Goal: Task Accomplishment & Management: Manage account settings

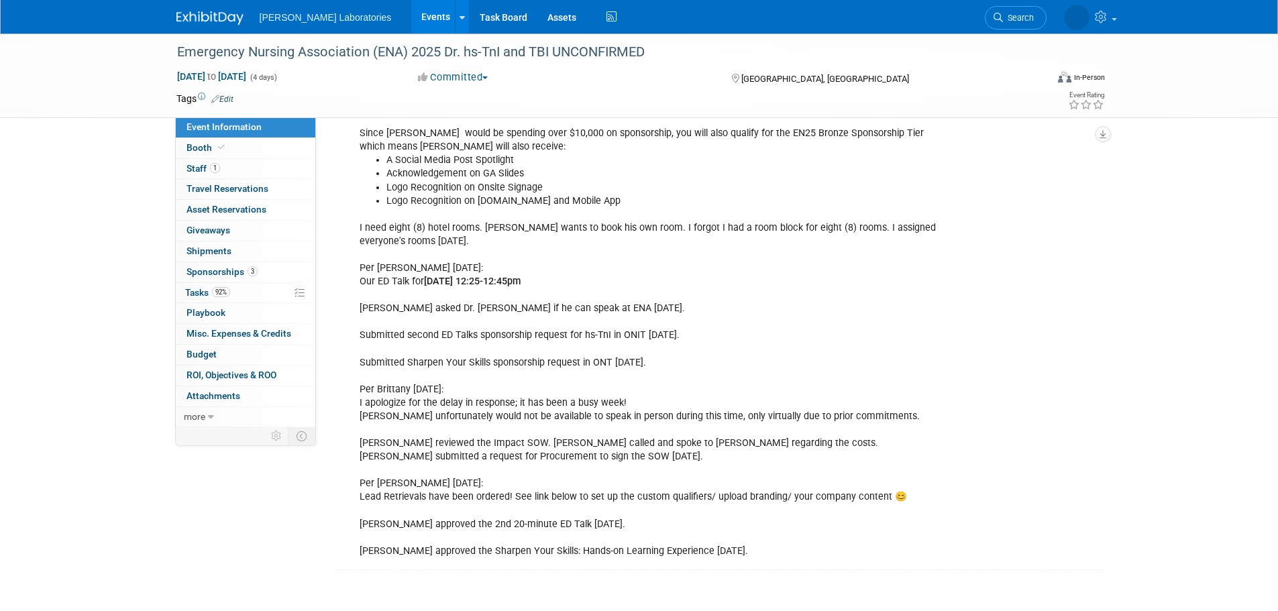
scroll to position [2367, 0]
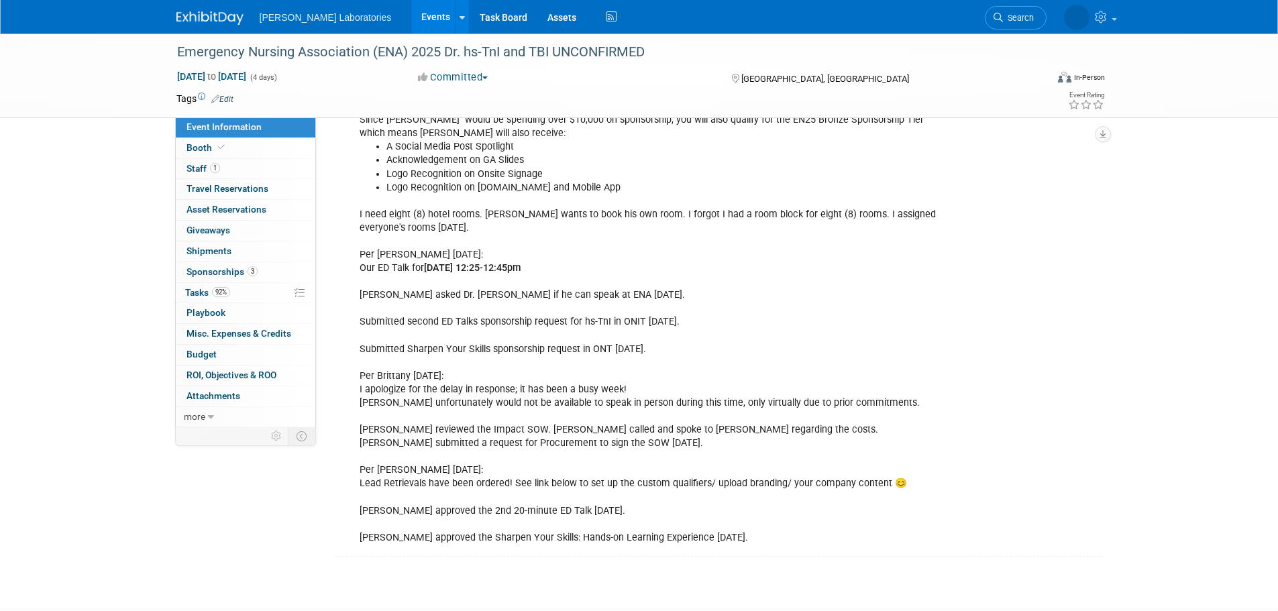
click at [271, 49] on div "Emergency Nursing Association (ENA) 2025 Dr. hs-TnI and TBI UNCONFIRMED" at bounding box center [599, 52] width 854 height 24
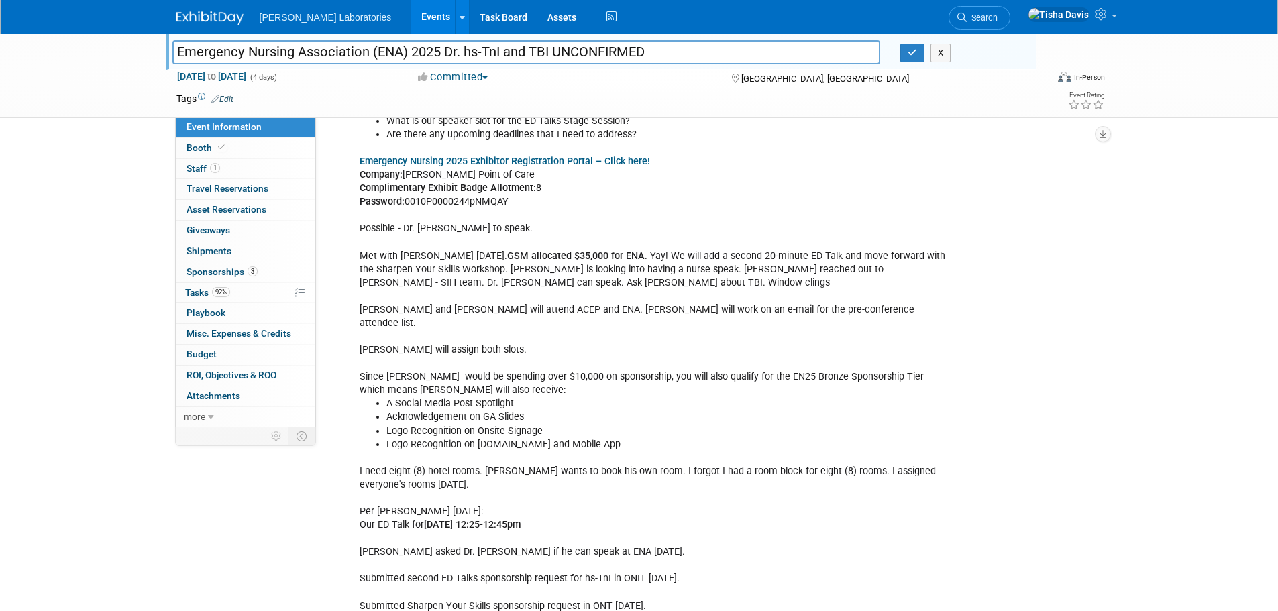
scroll to position [2114, 0]
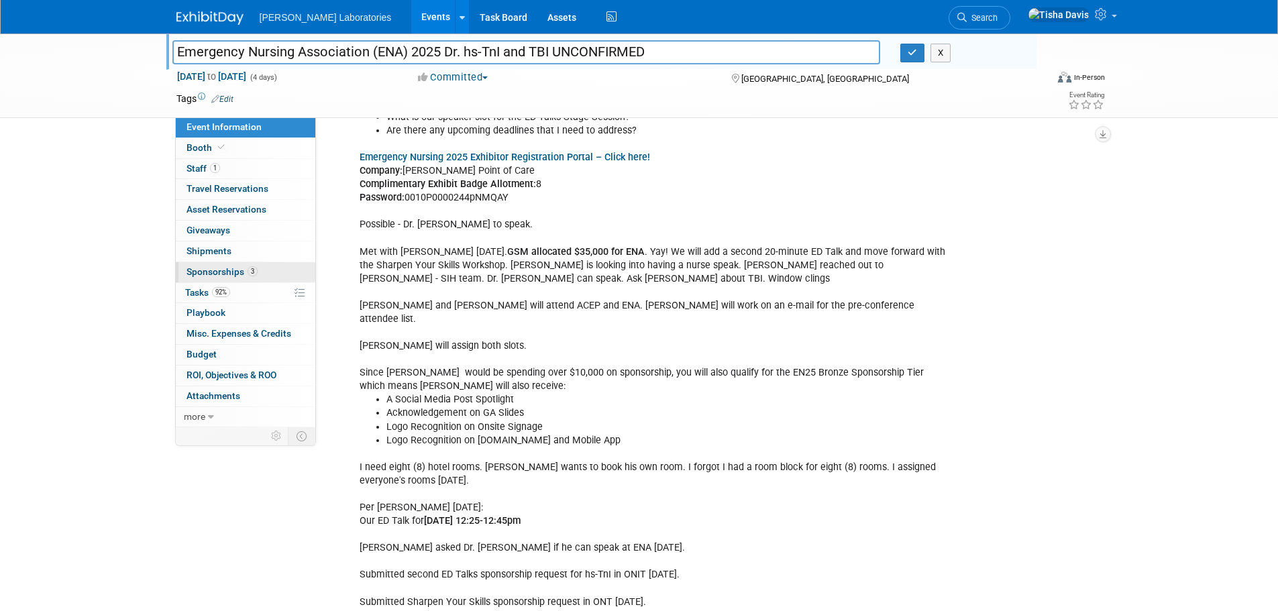
click at [212, 268] on span "Sponsorships 3" at bounding box center [222, 271] width 71 height 11
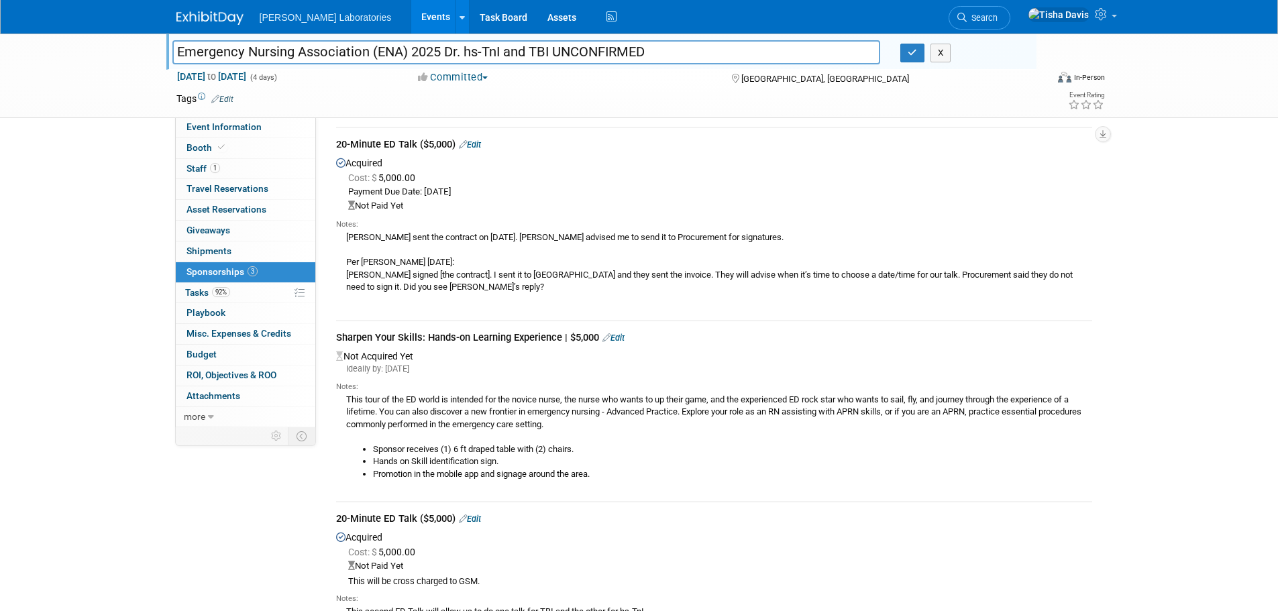
scroll to position [0, 0]
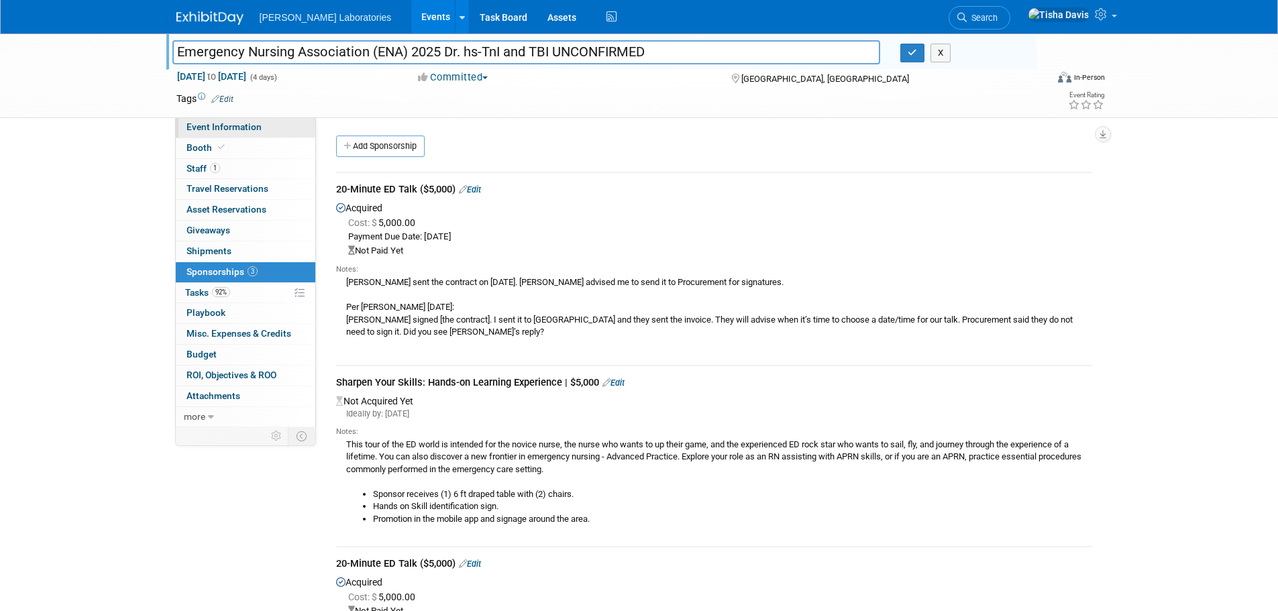
click at [232, 125] on span "Event Information" at bounding box center [224, 126] width 75 height 11
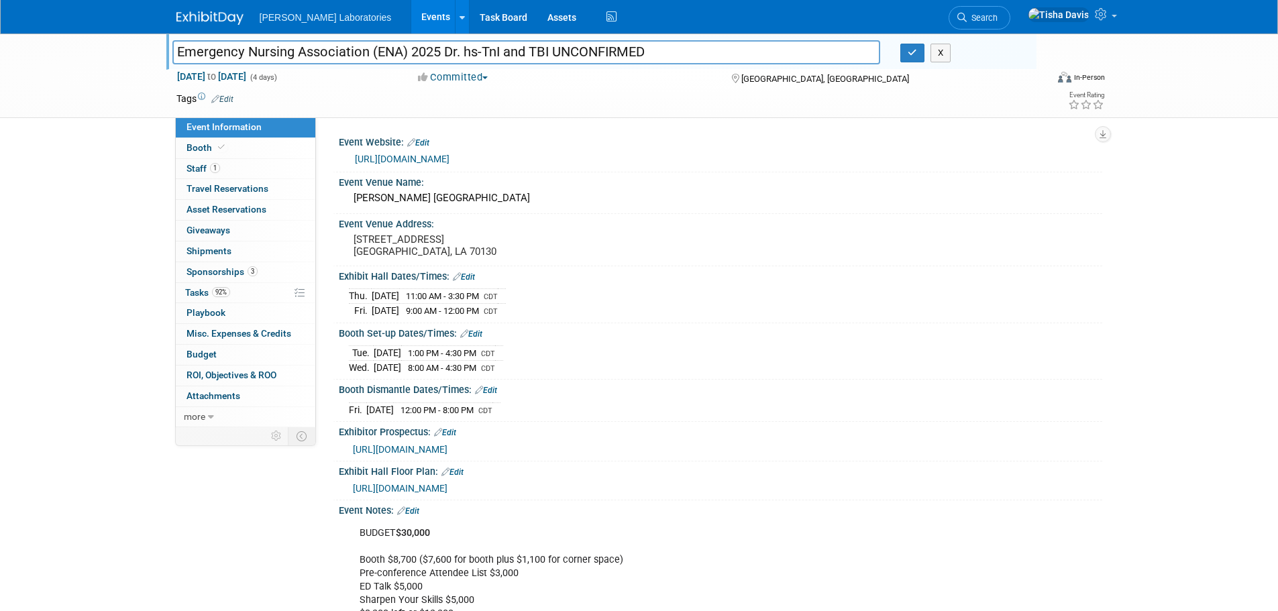
click at [448, 447] on span "[URL][DOMAIN_NAME]" at bounding box center [400, 449] width 95 height 11
click at [450, 155] on link "[URL][DOMAIN_NAME]" at bounding box center [402, 159] width 95 height 11
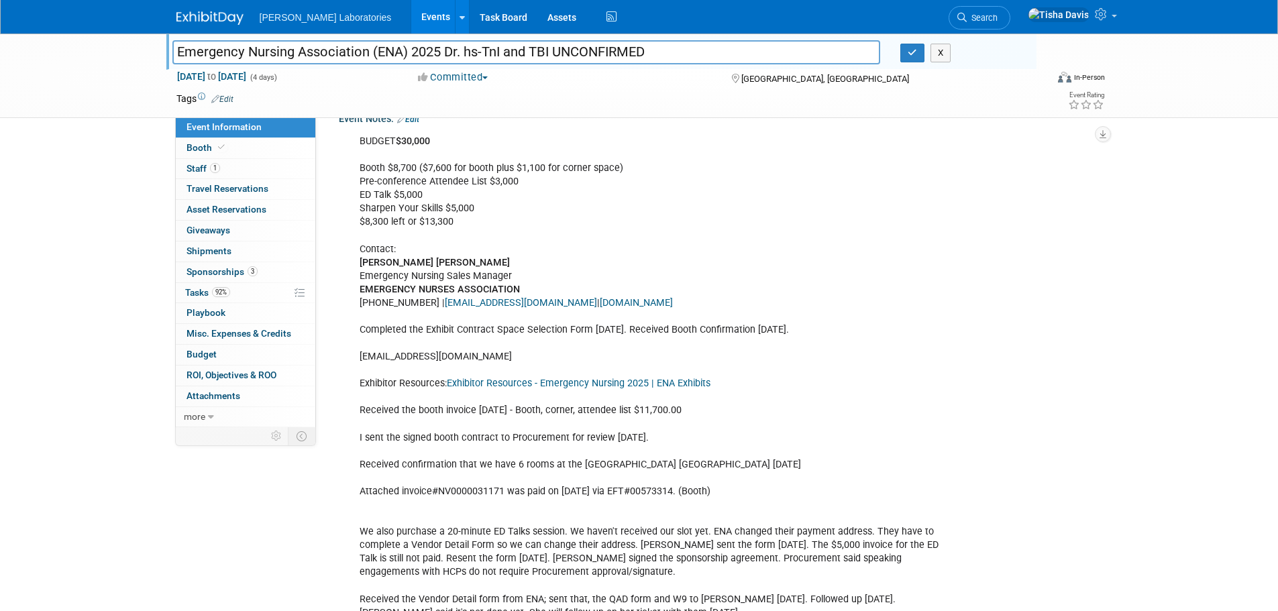
scroll to position [403, 0]
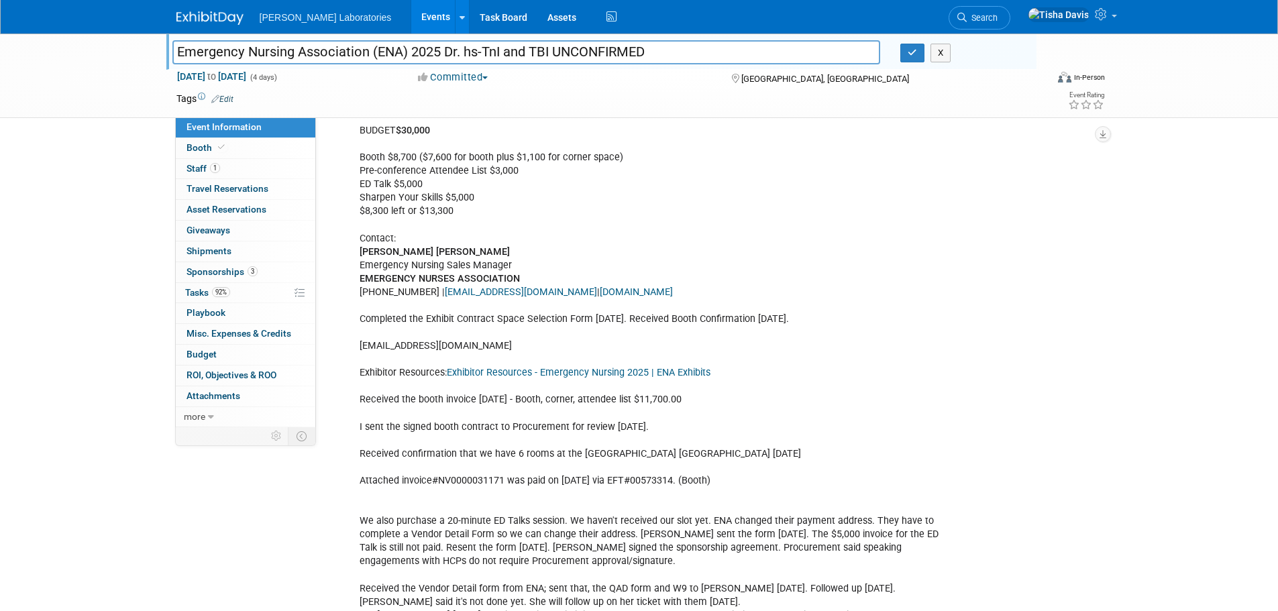
click at [523, 378] on link "Exhibitor Resources - Emergency Nursing 2025 | ENA Exhibits" at bounding box center [579, 372] width 264 height 11
click at [215, 272] on span "Sponsorships 3" at bounding box center [222, 271] width 71 height 11
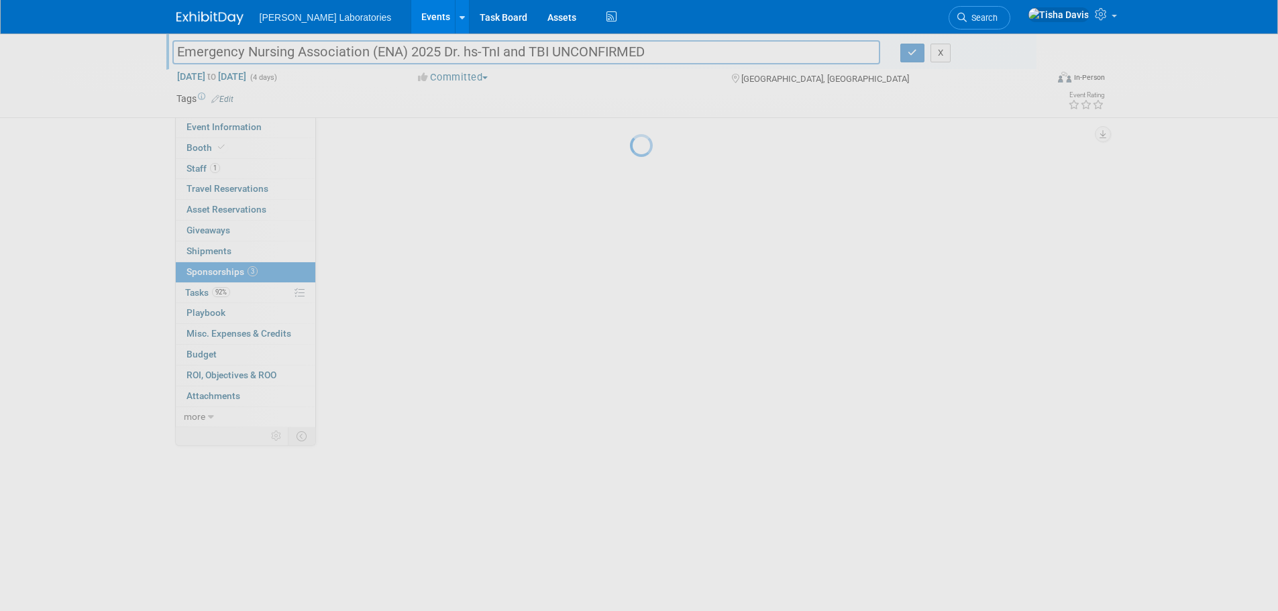
scroll to position [0, 0]
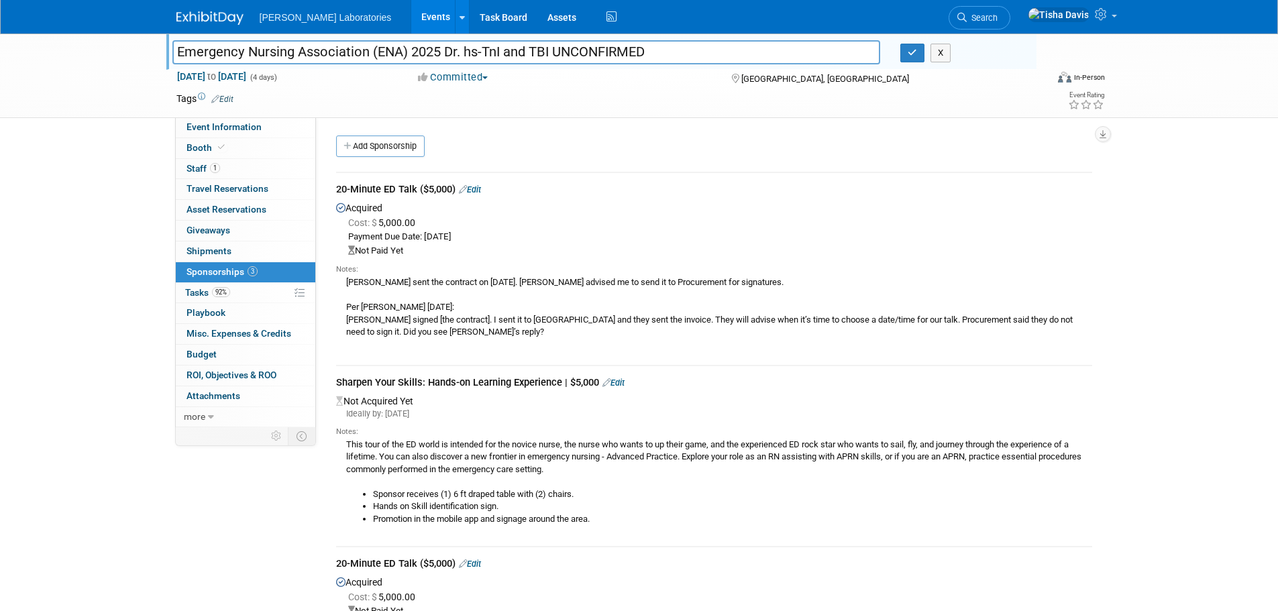
click at [480, 187] on link "Edit" at bounding box center [470, 190] width 22 height 10
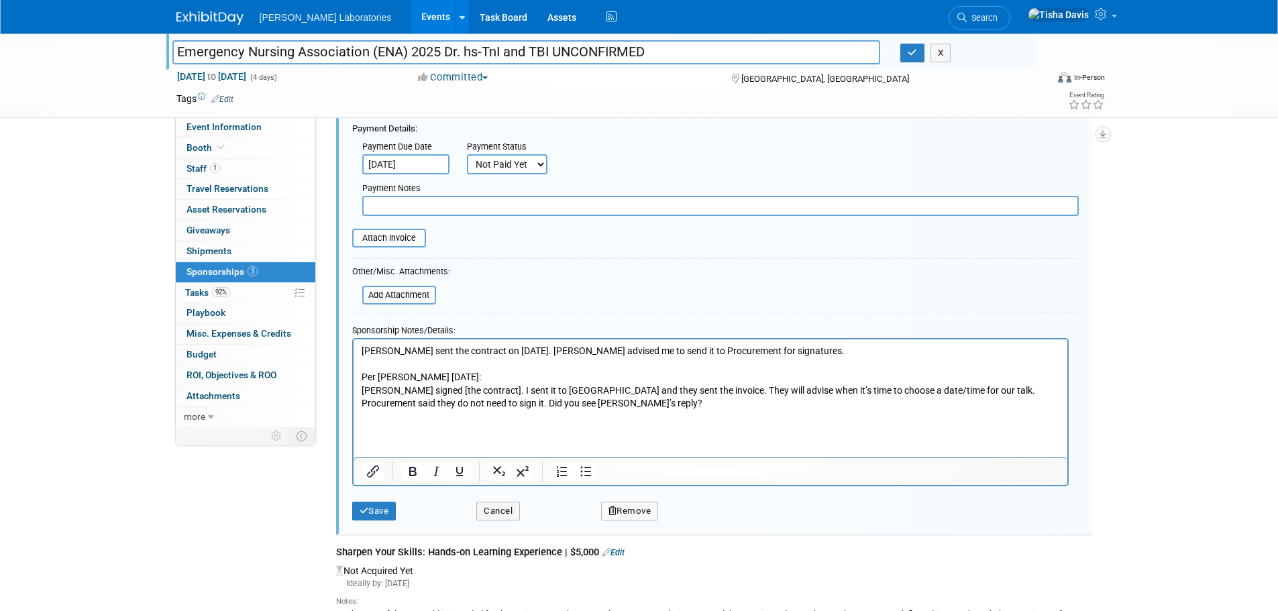
scroll to position [221, 0]
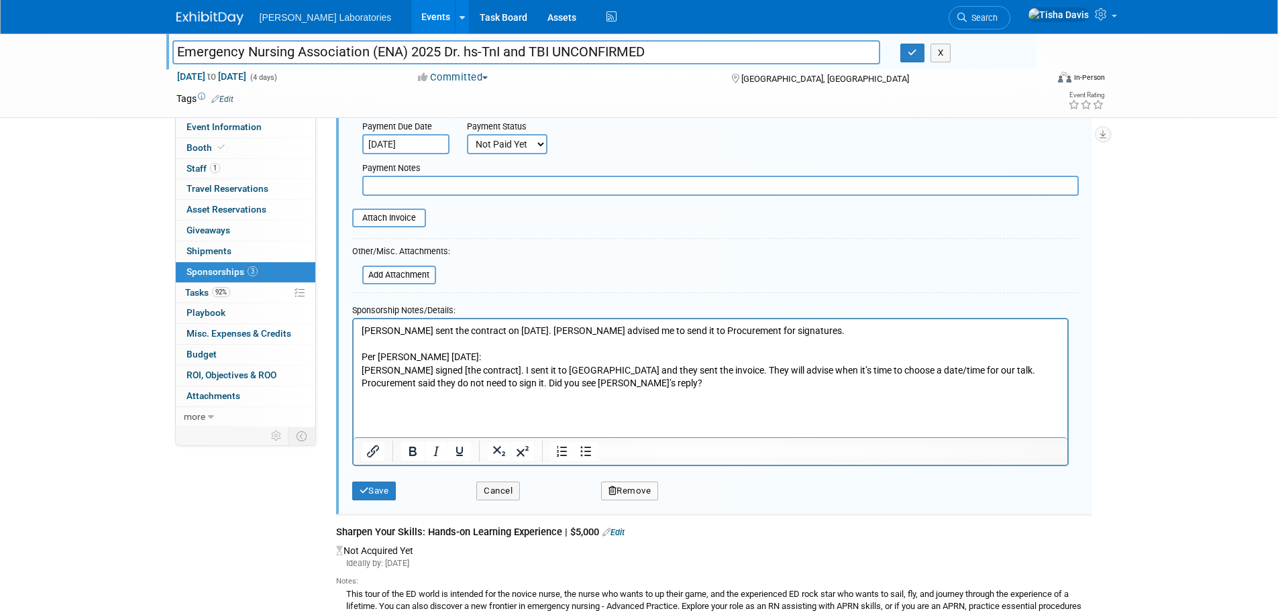
click at [823, 330] on p "[PERSON_NAME] sent the contract on [DATE]. [PERSON_NAME] advised me to send it …" at bounding box center [710, 363] width 699 height 79
click at [568, 387] on p "[PERSON_NAME] sent the contract on [DATE]. [PERSON_NAME] advised me to send it …" at bounding box center [710, 363] width 699 height 79
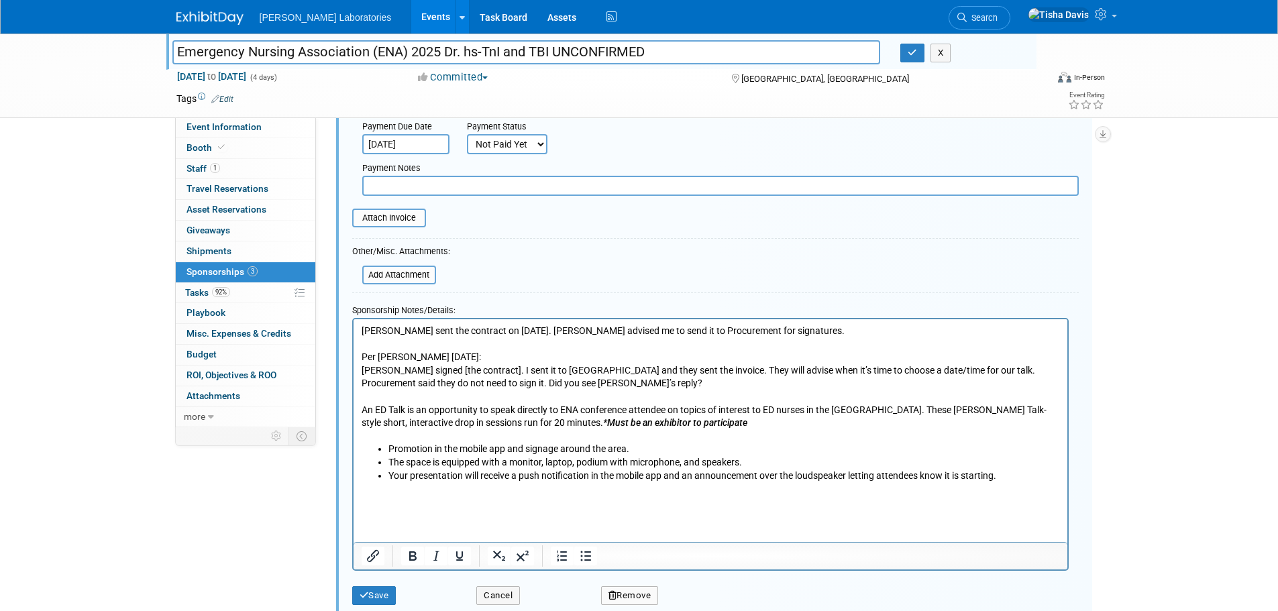
click at [468, 508] on html "[PERSON_NAME] sent the contract on [DATE]. [PERSON_NAME] advised me to send it …" at bounding box center [710, 413] width 714 height 189
click at [389, 581] on button "Save" at bounding box center [374, 583] width 44 height 19
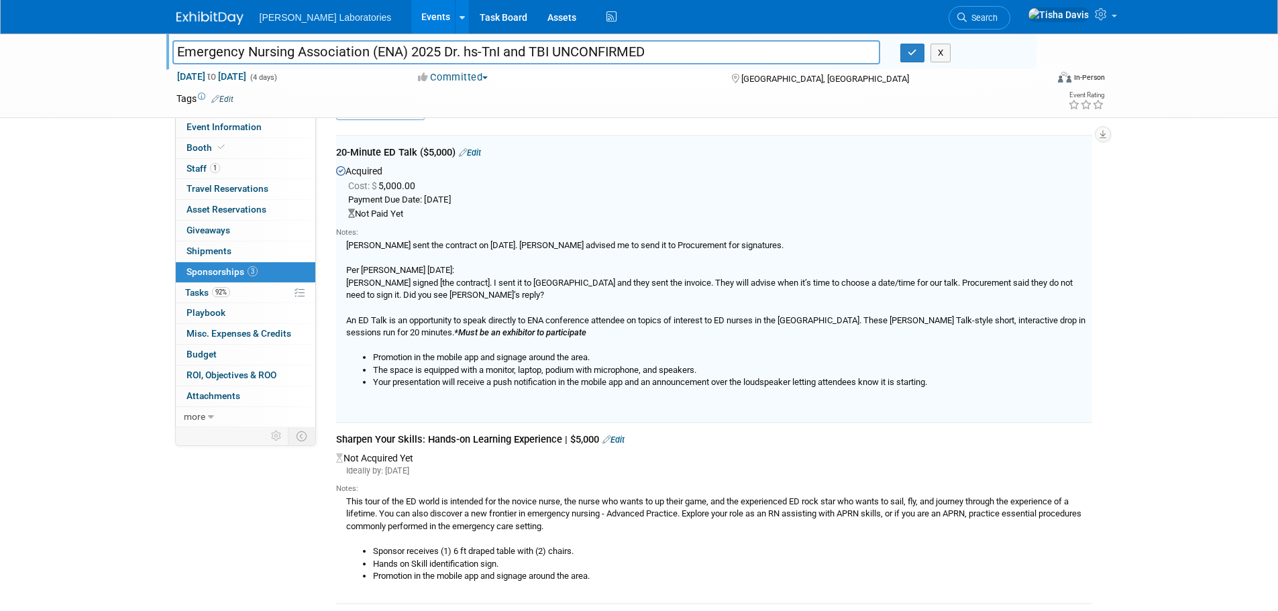
scroll to position [20, 0]
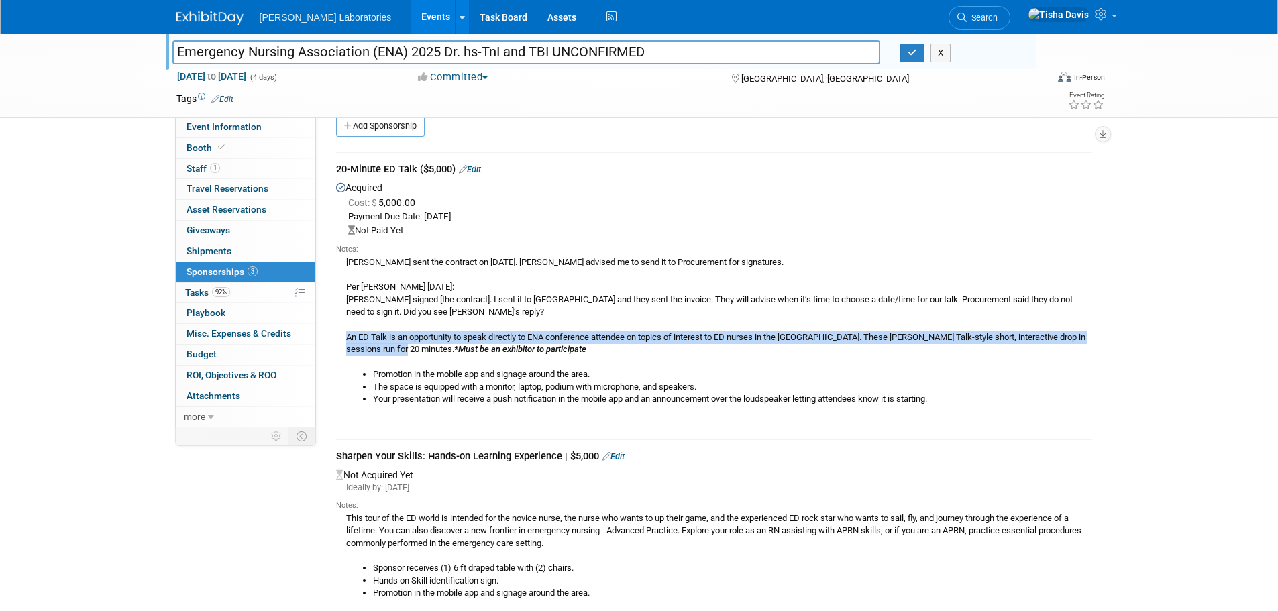
drag, startPoint x: 347, startPoint y: 338, endPoint x: 405, endPoint y: 346, distance: 58.3
click at [405, 346] on div "[PERSON_NAME] sent the contract on [DATE]. [PERSON_NAME] advised me to send it …" at bounding box center [714, 340] width 756 height 170
copy div "An ED Talk is an opportunity to speak directly to ENA conference attendee on to…"
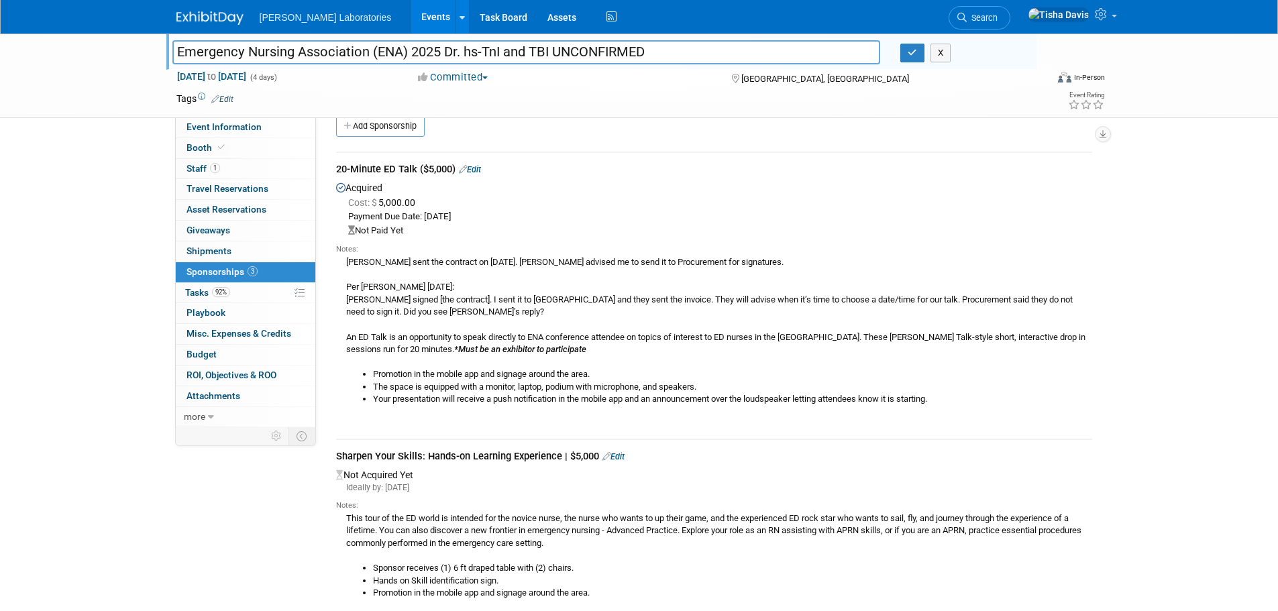
click at [682, 385] on li "The space is equipped with a monitor, laptop, podium with microphone, and speak…" at bounding box center [732, 387] width 719 height 13
